Goal: Understand process/instructions: Learn about a topic

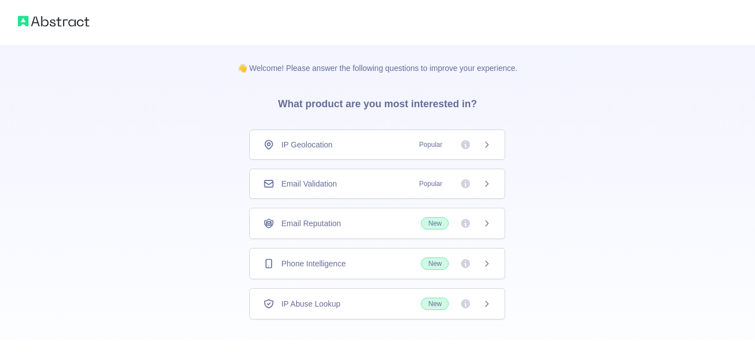
click at [314, 178] on div "Email Validation Popular" at bounding box center [377, 184] width 256 height 30
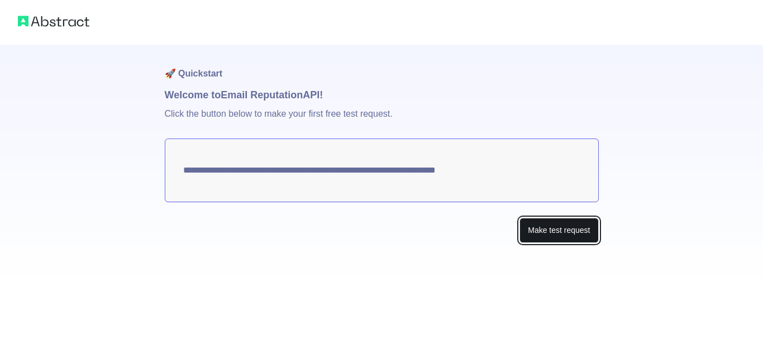
click at [549, 230] on button "Make test request" at bounding box center [559, 230] width 79 height 25
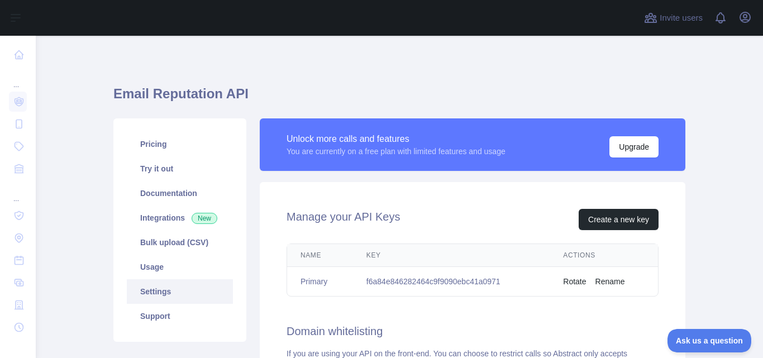
click at [405, 277] on td "f6a84e846282464c9f9090ebc41a0971" at bounding box center [451, 282] width 197 height 30
copy td "f6a84e846282464c9f9090ebc41a0971"
